Goal: Register for event/course

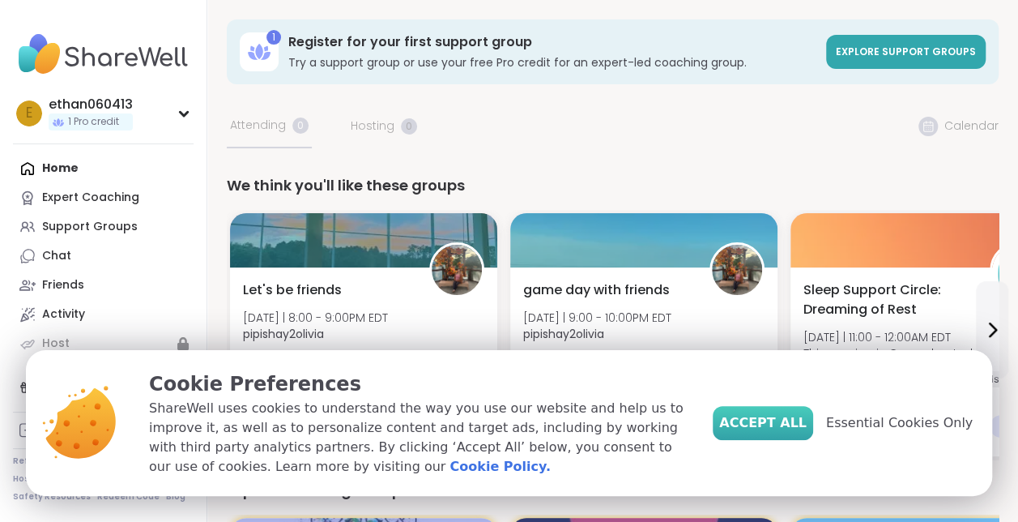
click at [780, 421] on span "Accept All" at bounding box center [762, 422] width 87 height 19
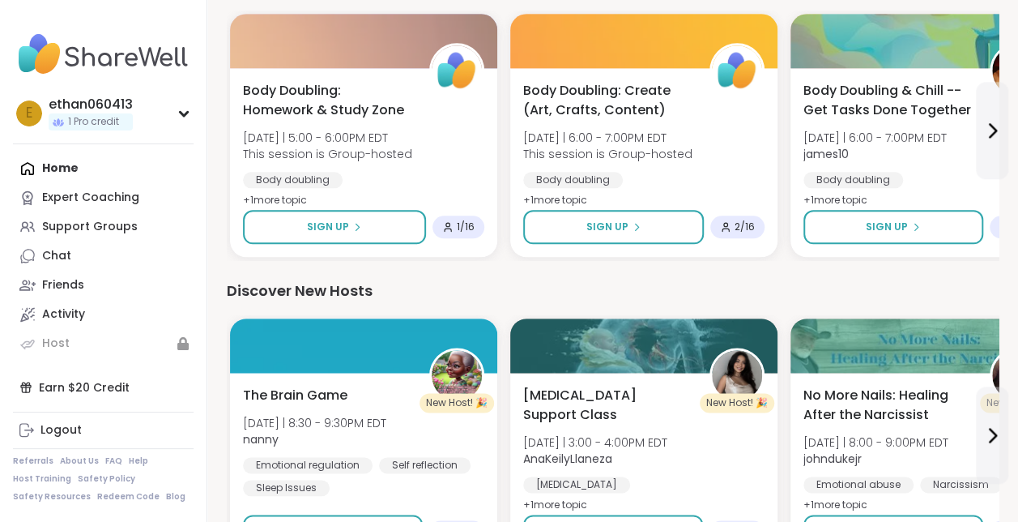
scroll to position [843, 0]
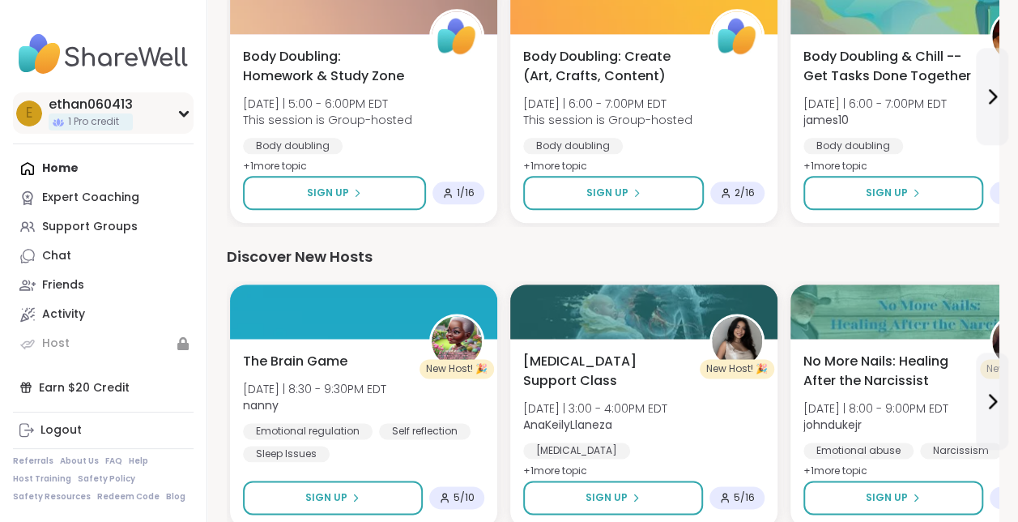
click at [175, 110] on div "e ethan060413 1 Pro credit" at bounding box center [103, 112] width 181 height 41
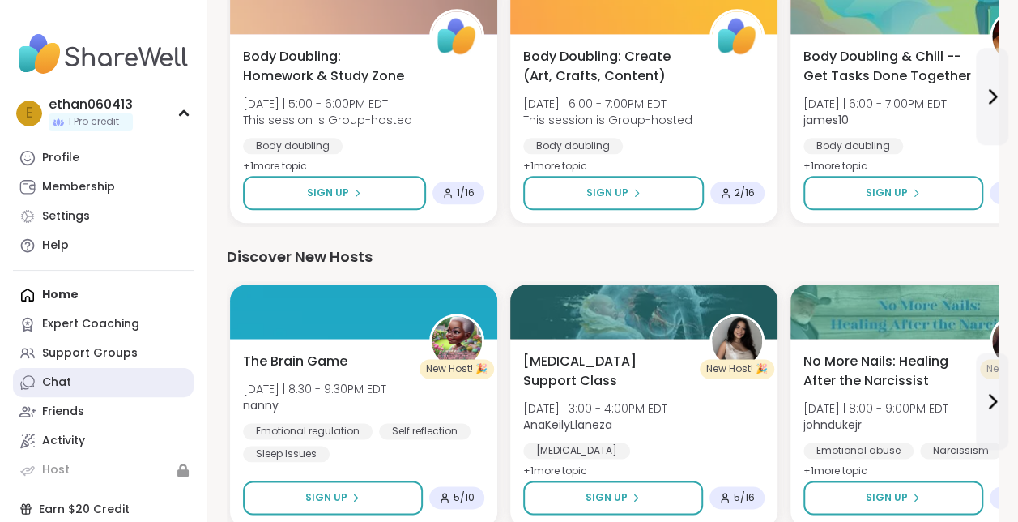
click at [48, 376] on div "Chat" at bounding box center [56, 382] width 29 height 16
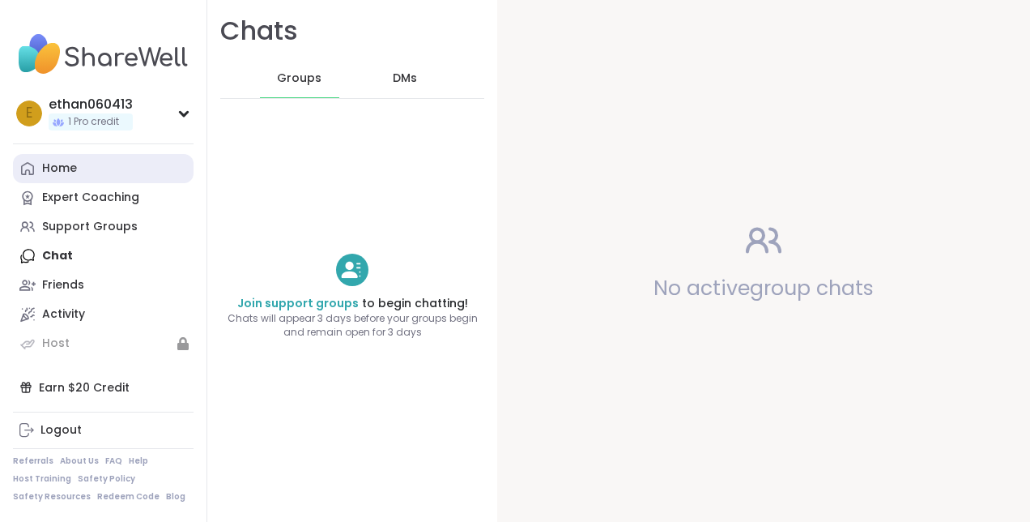
click at [69, 156] on link "Home" at bounding box center [103, 168] width 181 height 29
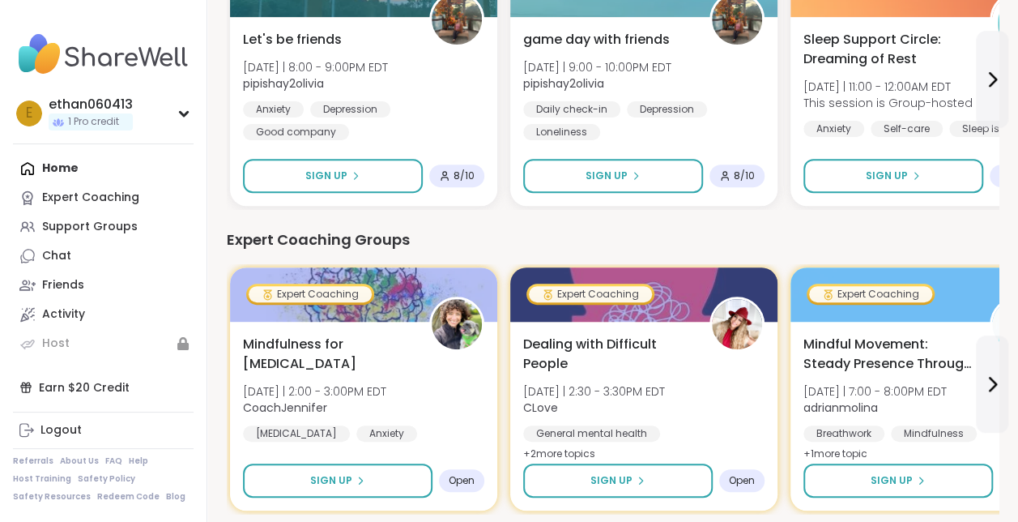
scroll to position [32, 0]
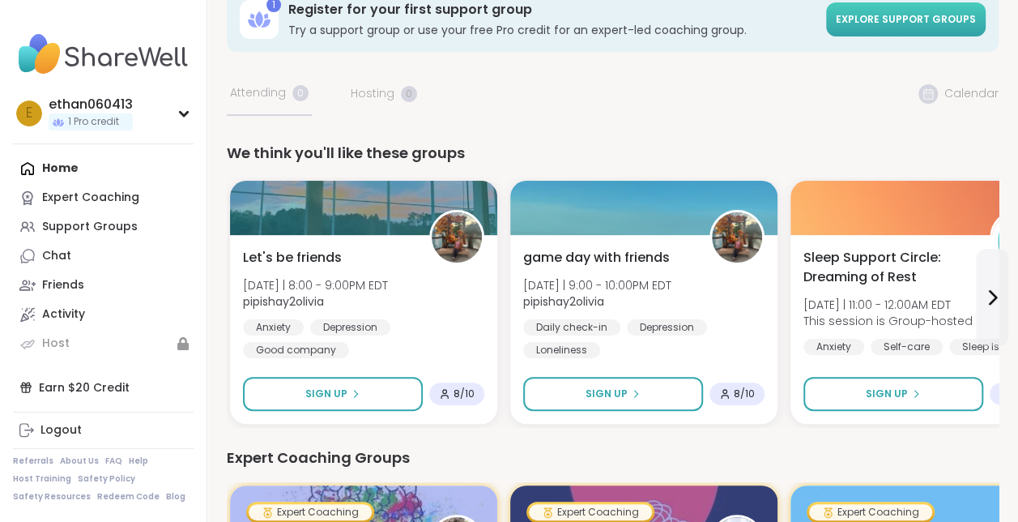
click at [860, 25] on span "Explore support groups" at bounding box center [906, 19] width 140 height 14
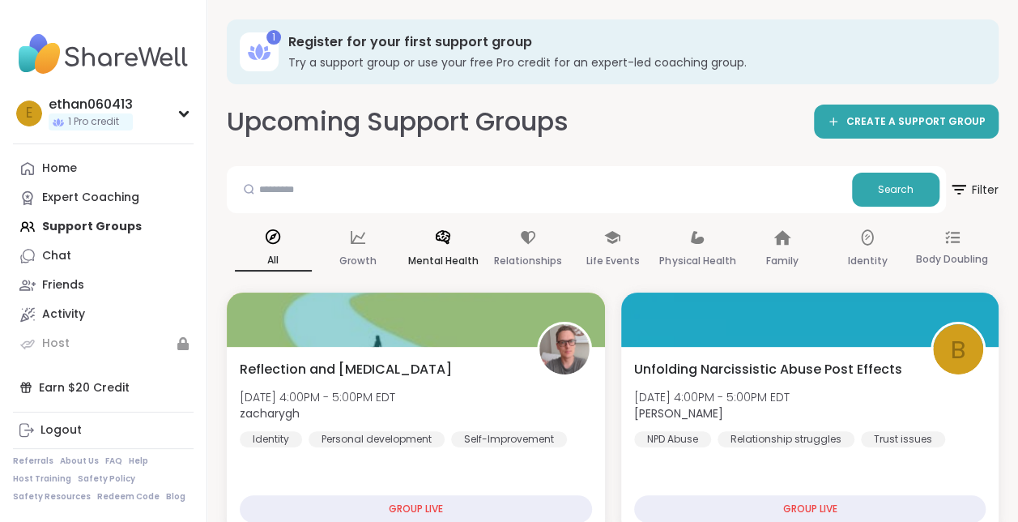
click at [454, 245] on div "Mental Health" at bounding box center [442, 250] width 77 height 60
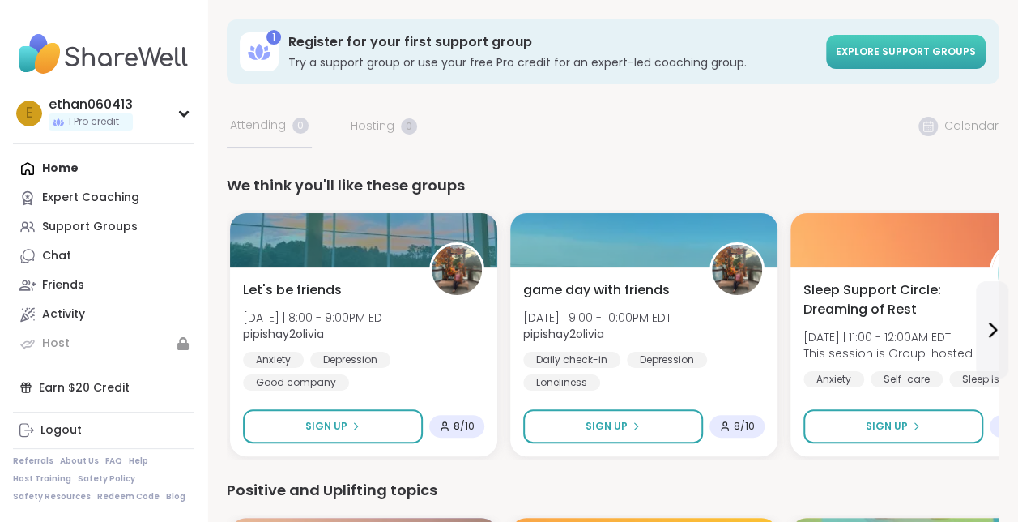
click at [924, 56] on span "Explore support groups" at bounding box center [906, 52] width 140 height 14
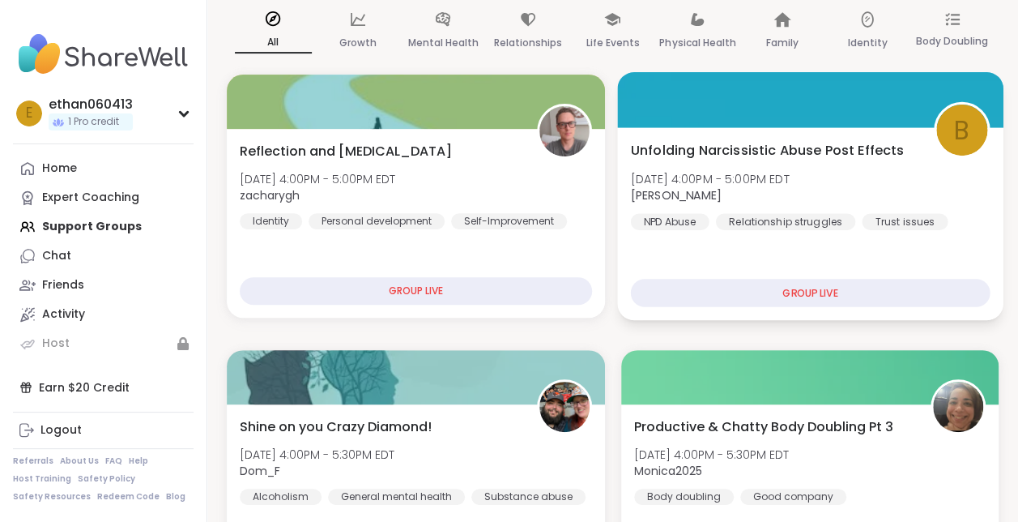
scroll to position [227, 0]
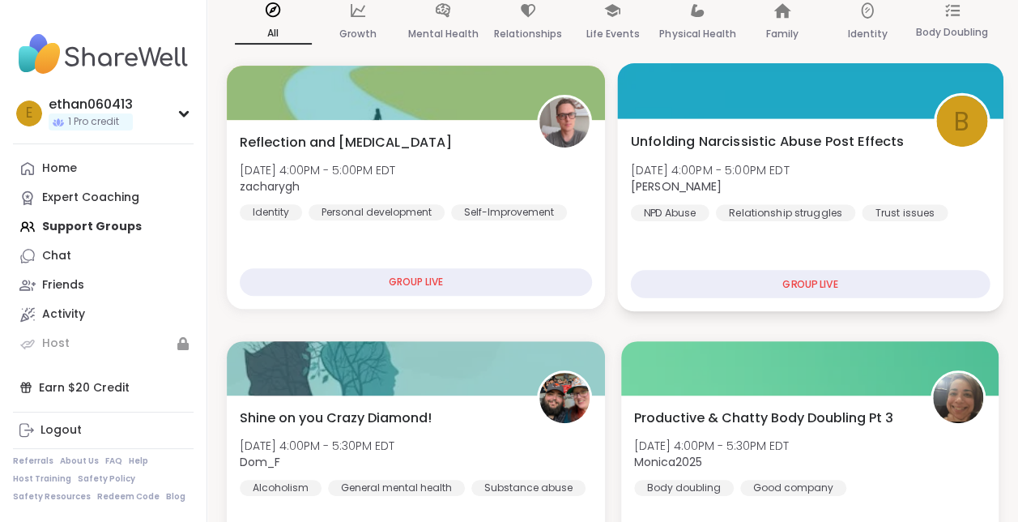
click at [791, 282] on div "GROUP LIVE" at bounding box center [809, 284] width 359 height 28
click at [788, 136] on span "Unfolding Narcissistic Abuse Post Effects" at bounding box center [767, 140] width 274 height 19
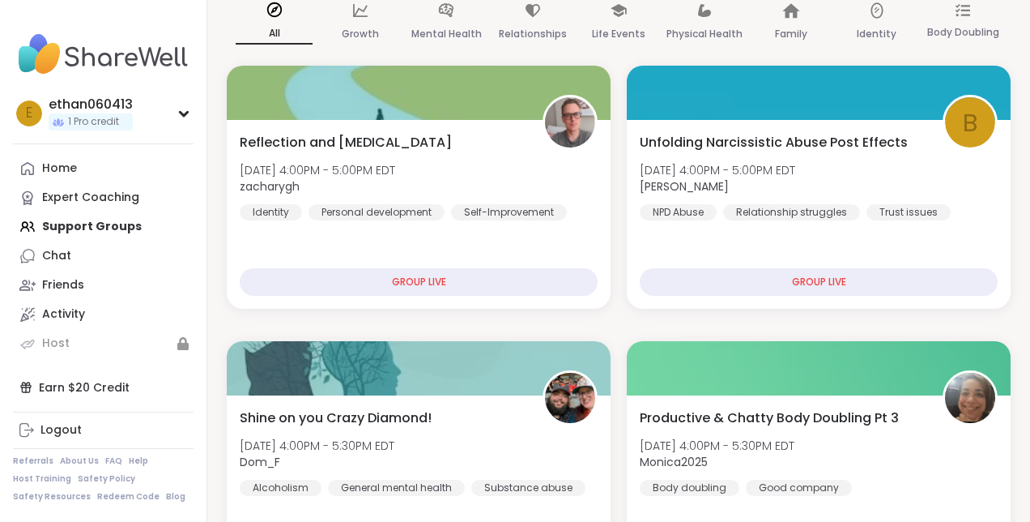
click at [802, 140] on div "View Full Page Unfolding Narcissistic Abuse Post Effects Hosted by: [PERSON_NAM…" at bounding box center [811, 418] width 437 height 837
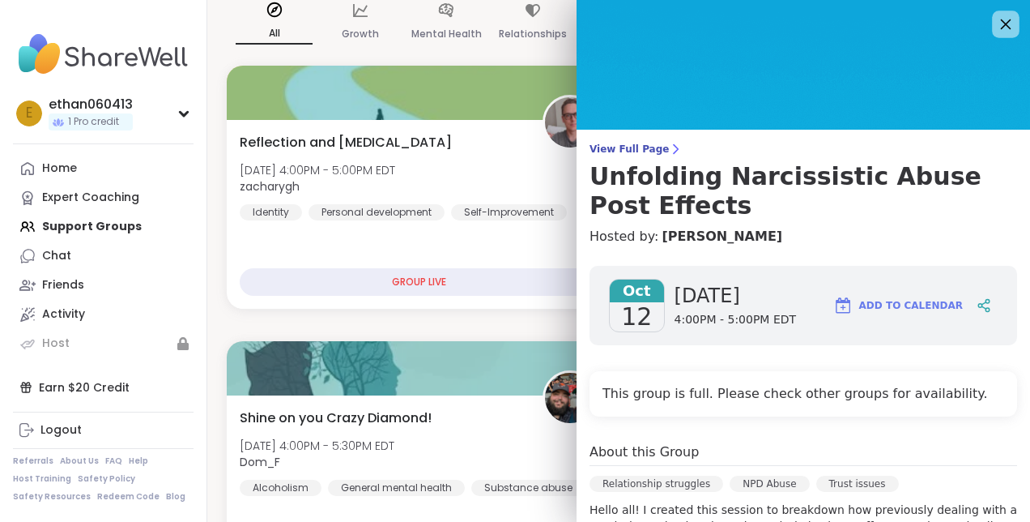
click at [996, 19] on icon at bounding box center [1006, 24] width 20 height 20
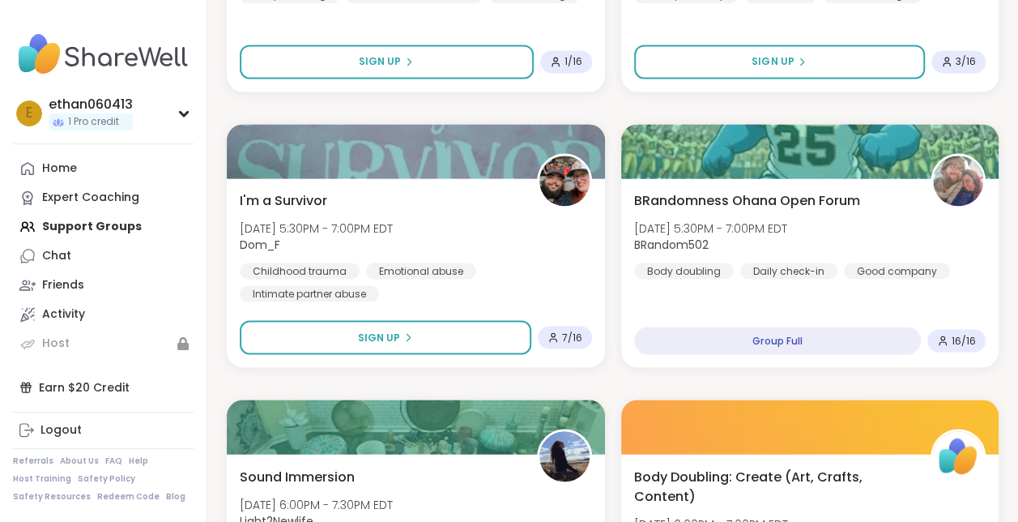
scroll to position [1197, 0]
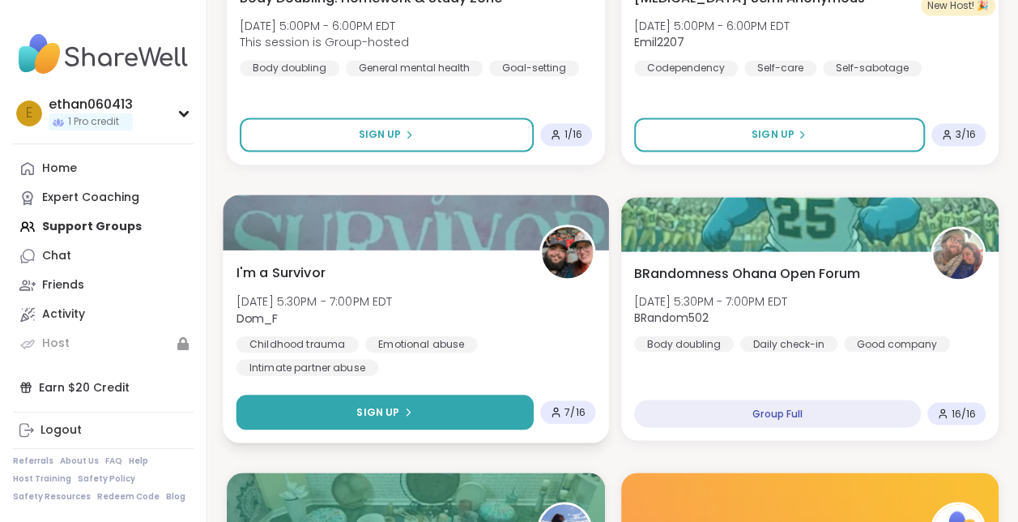
click at [425, 403] on button "Sign Up" at bounding box center [385, 412] width 297 height 35
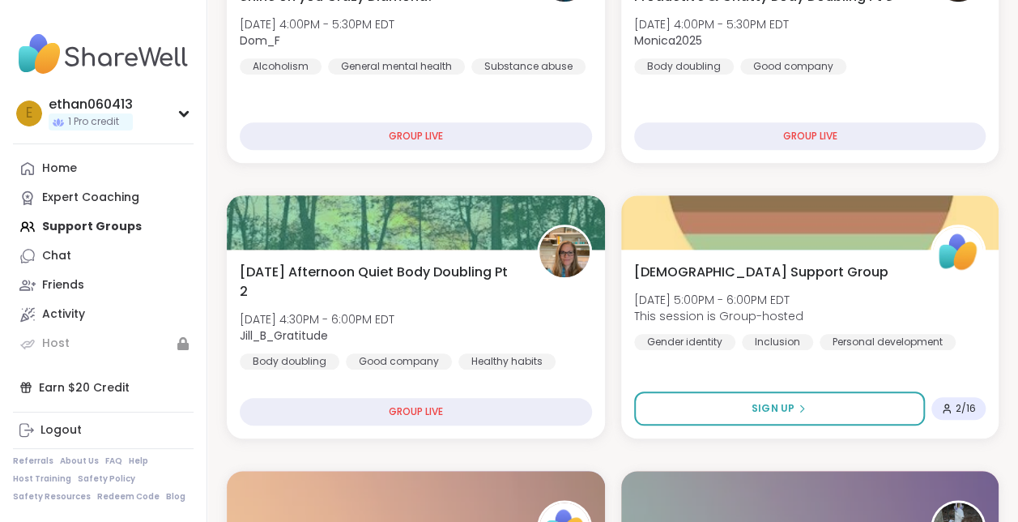
scroll to position [646, 0]
